Goal: Task Accomplishment & Management: Manage account settings

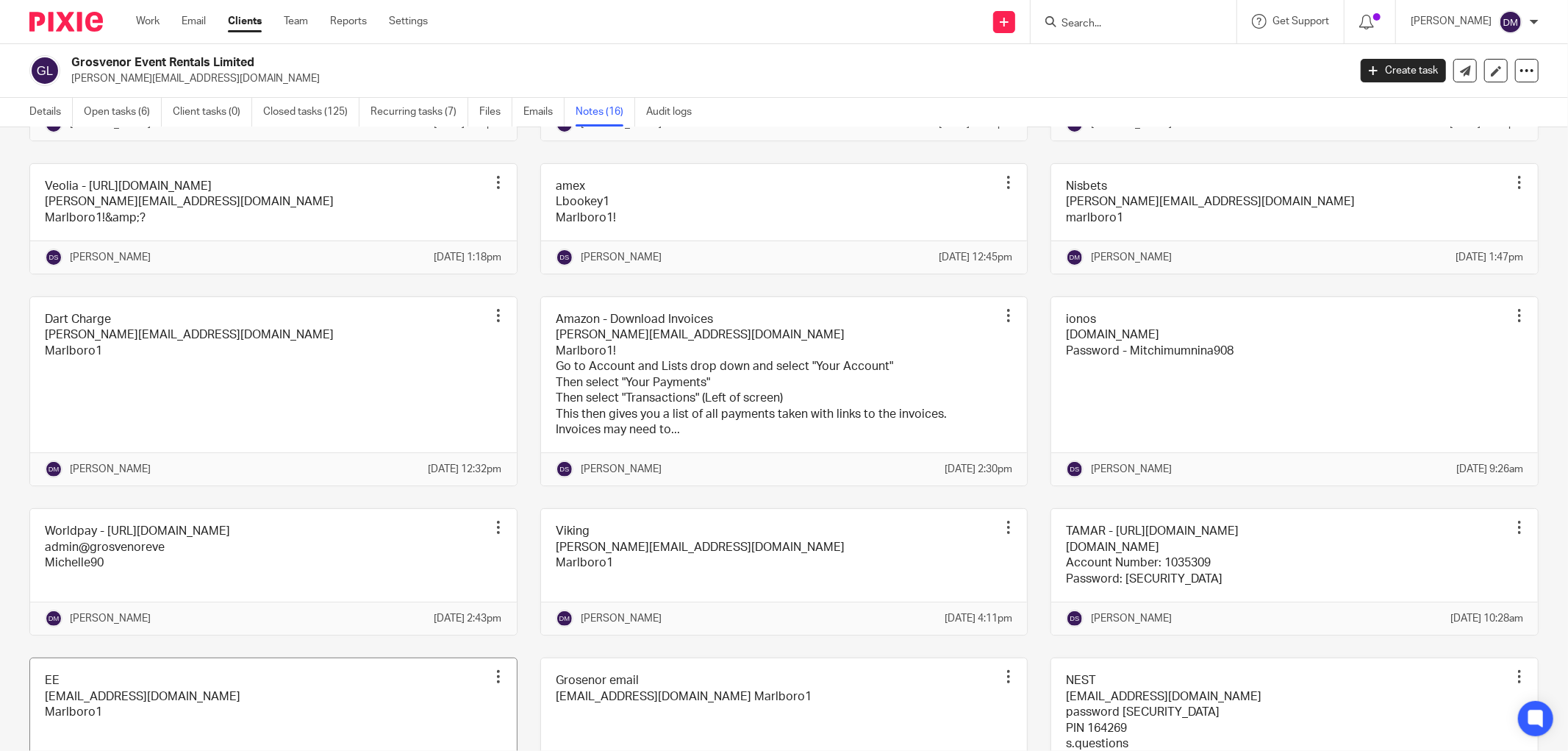
scroll to position [202, 0]
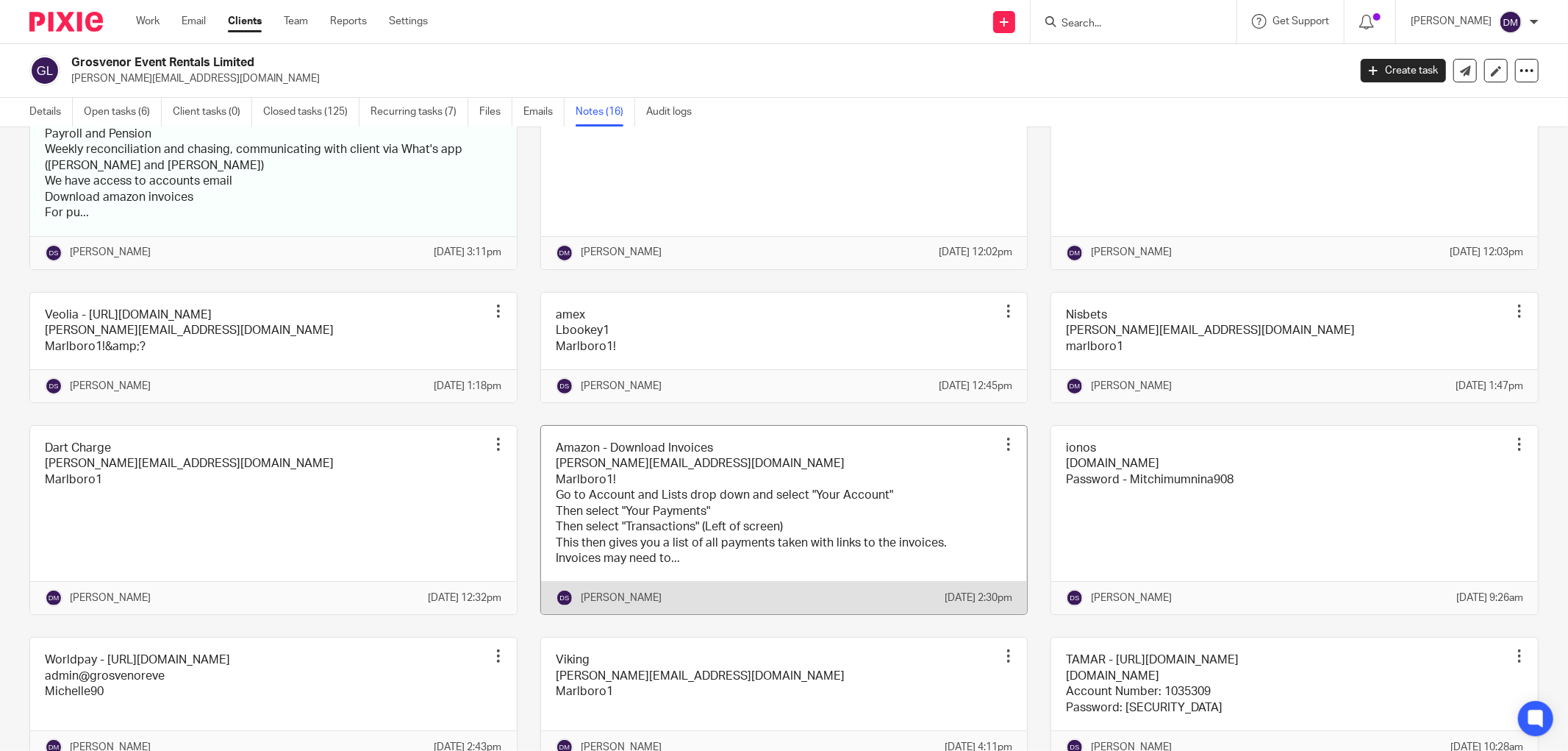
click at [691, 551] on link at bounding box center [784, 521] width 486 height 189
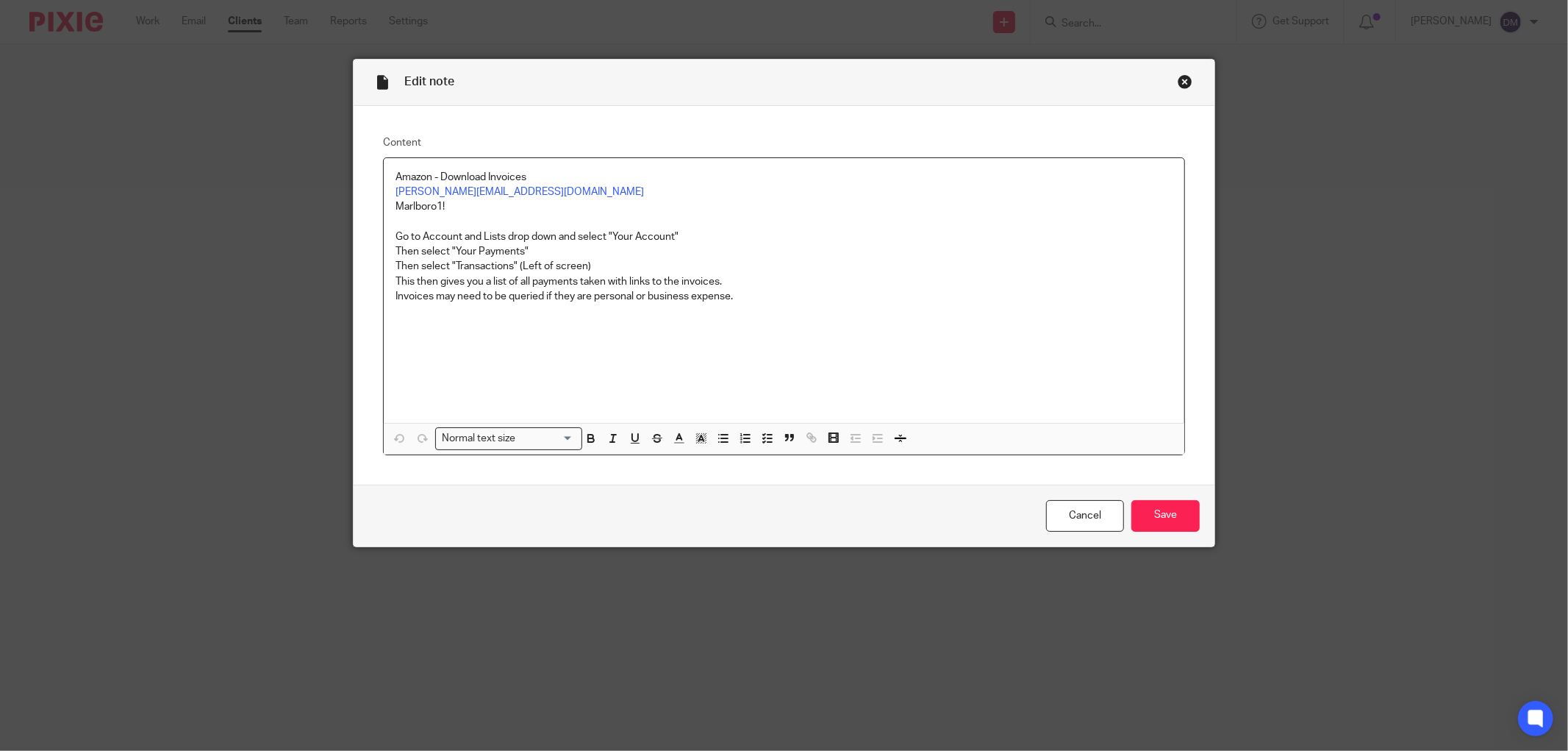
click at [454, 208] on p "Marlboro1!" at bounding box center [784, 207] width 777 height 14
click at [1155, 505] on input "Save" at bounding box center [1166, 515] width 68 height 31
